Goal: Transaction & Acquisition: Purchase product/service

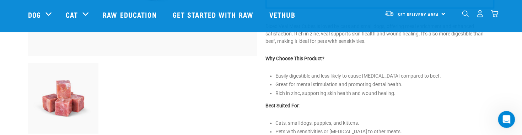
scroll to position [225, 0]
click at [514, 74] on div "Start your pet’s raw journey [DATE] – take our quick pet questionnaire. Deliver…" at bounding box center [261, 85] width 522 height 620
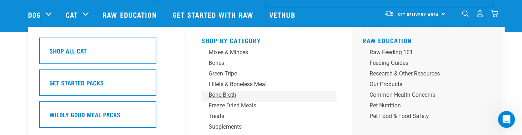
click at [229, 93] on div "Bone Broth" at bounding box center [264, 95] width 111 height 9
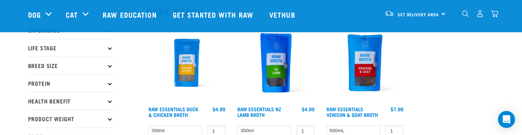
scroll to position [95, 0]
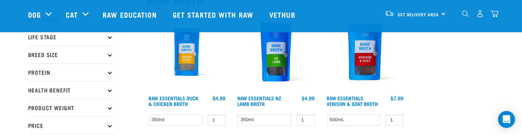
click at [185, 112] on div "Raw Essentials Duck & Chicken Broth 1 0 100" at bounding box center [186, 70] width 89 height 127
click at [187, 116] on select "350ml" at bounding box center [176, 120] width 54 height 11
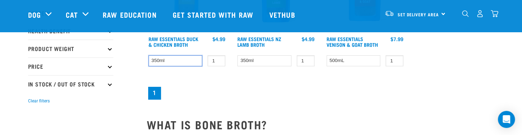
click at [161, 60] on select "350ml" at bounding box center [176, 60] width 54 height 11
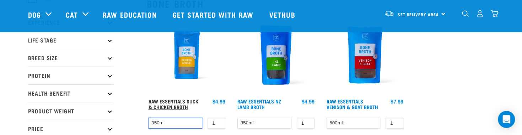
scroll to position [130, 0]
